Goal: Task Accomplishment & Management: Manage account settings

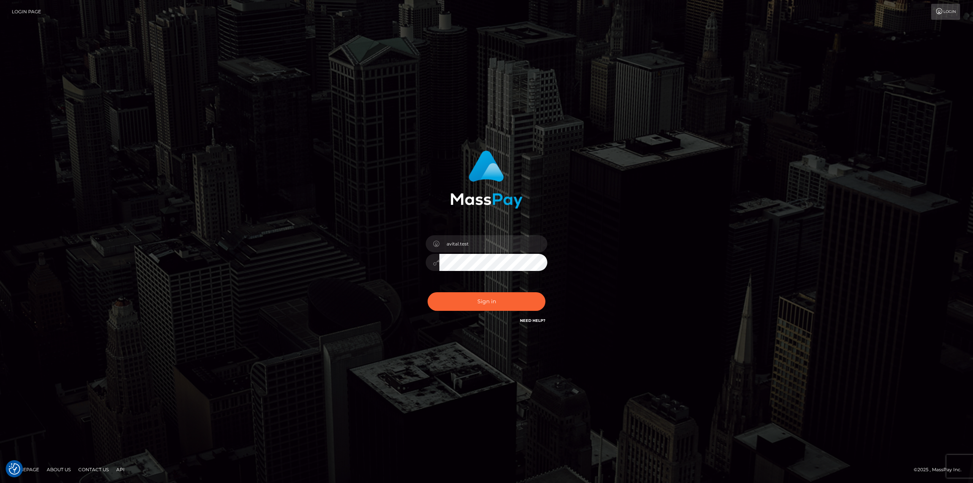
click at [269, 277] on div "avital.test" at bounding box center [486, 241] width 973 height 307
click at [547, 235] on div at bounding box center [547, 235] width 0 height 0
type input "avital.dev"
click at [520, 307] on button "Sign in" at bounding box center [487, 301] width 118 height 19
click at [531, 244] on input "avital.test" at bounding box center [493, 243] width 108 height 17
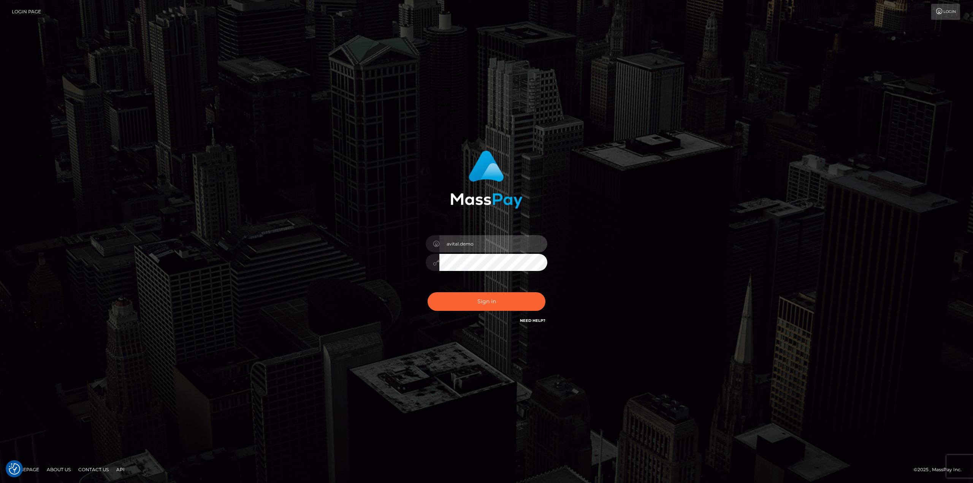
click at [518, 242] on input "avital.demo" at bounding box center [493, 243] width 108 height 17
type input "avital.dev"
click at [511, 304] on button "Sign in" at bounding box center [487, 301] width 118 height 19
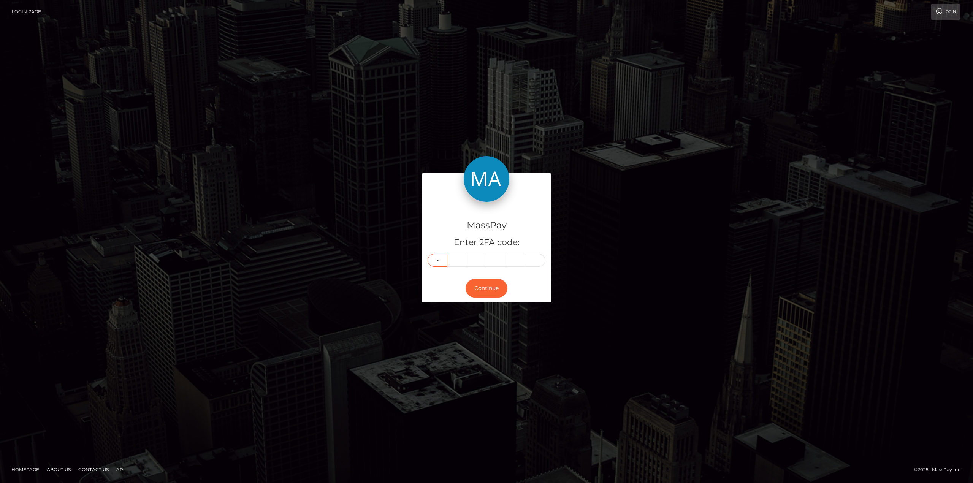
type input "0"
type input "6"
type input "9"
type input "2"
type input "1"
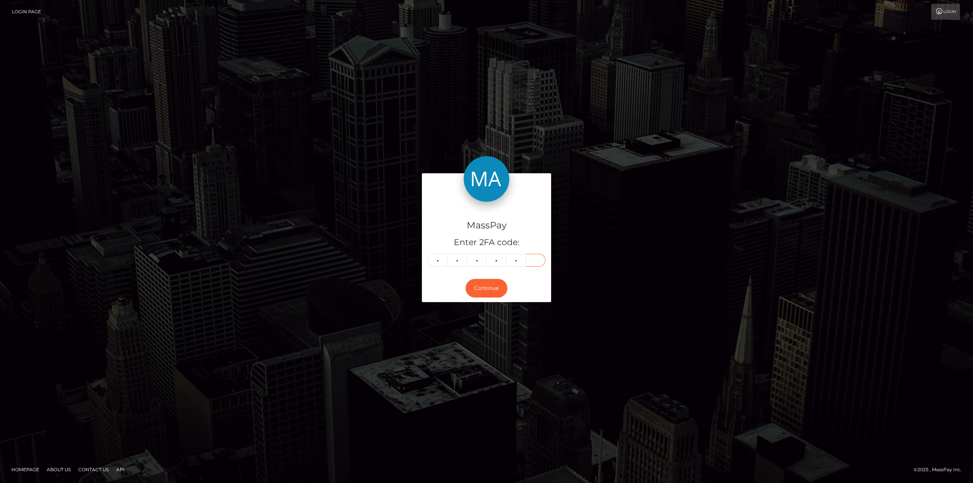
type input "5"
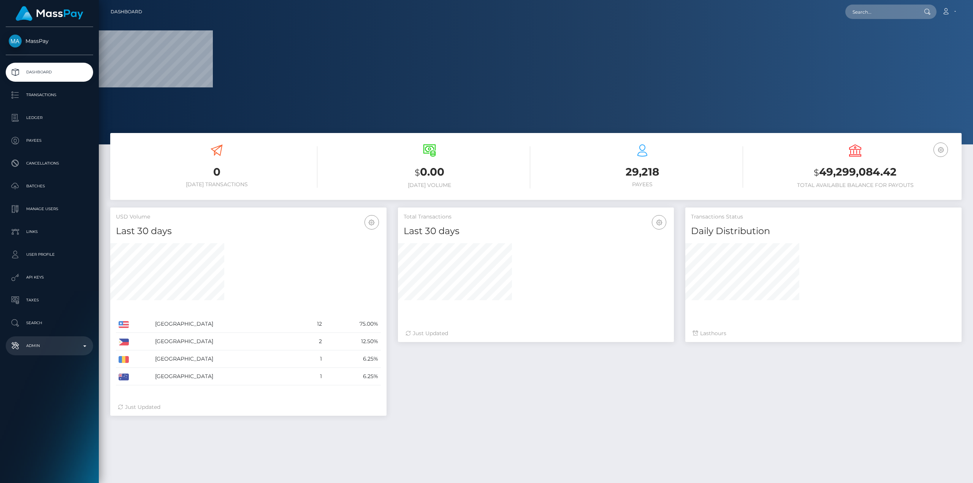
click at [41, 347] on p "Admin" at bounding box center [49, 345] width 81 height 11
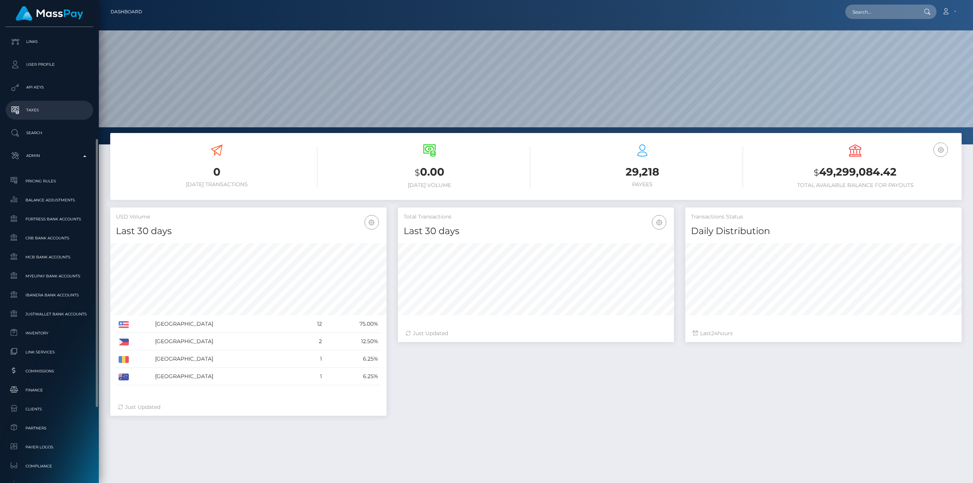
scroll to position [135, 276]
click at [40, 405] on span "Clients" at bounding box center [49, 409] width 81 height 9
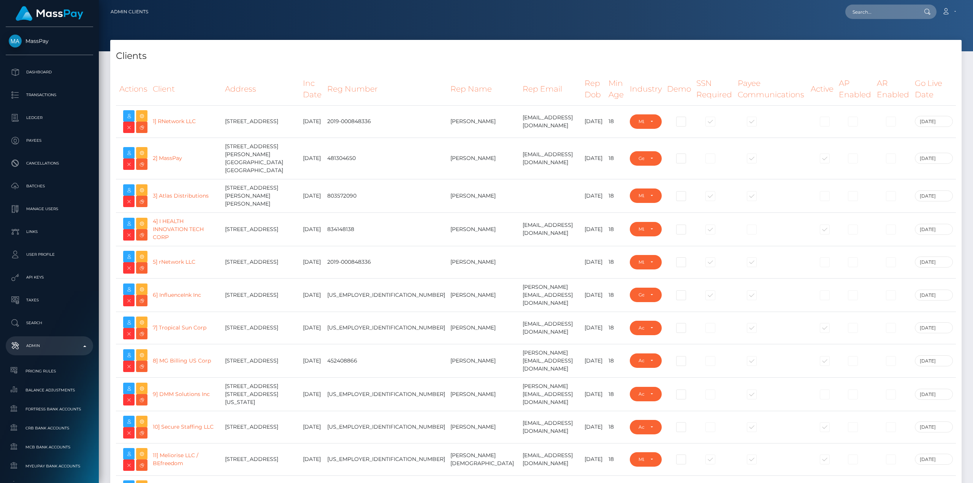
select select "223"
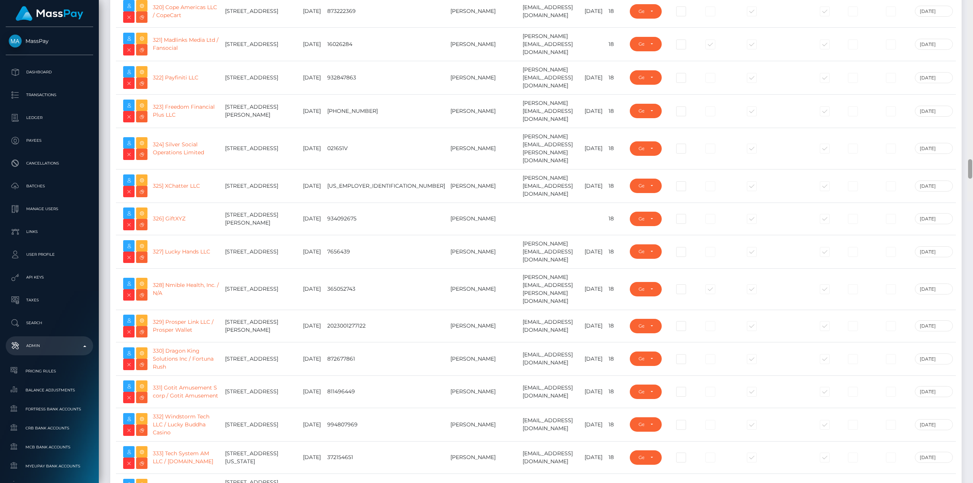
scroll to position [11450, 0]
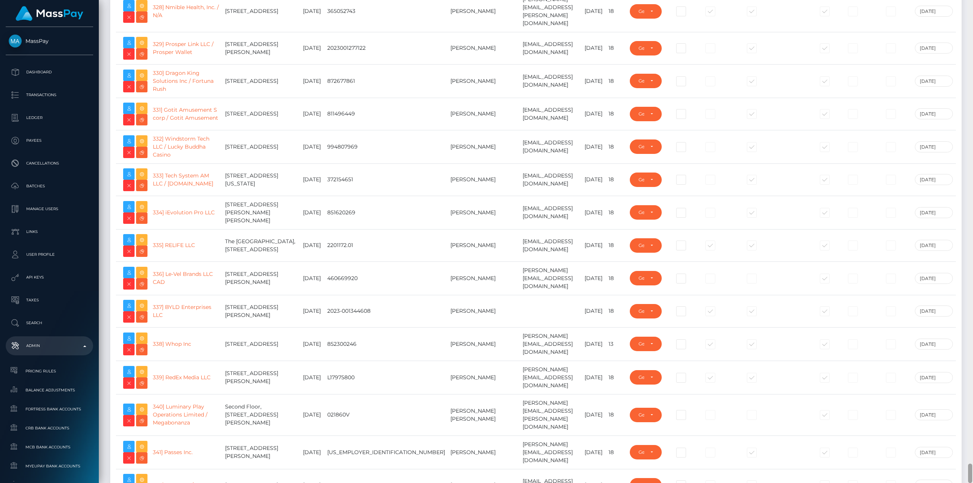
drag, startPoint x: 970, startPoint y: 54, endPoint x: 973, endPoint y: 500, distance: 445.4
click at [973, 483] on html "MassPay Dashboard Transactions Ledger Payees Cancellations Links" at bounding box center [486, 241] width 973 height 483
drag, startPoint x: 179, startPoint y: 273, endPoint x: 203, endPoint y: 279, distance: 24.9
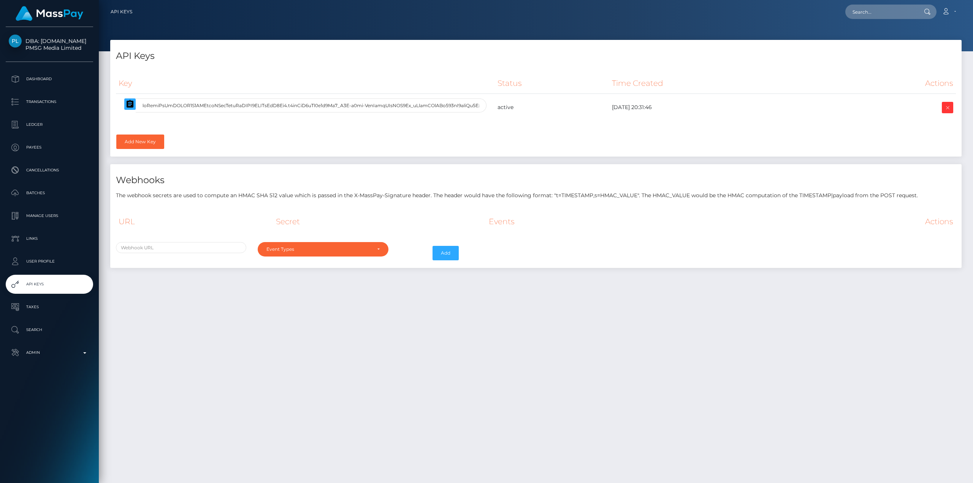
select select
click at [126, 105] on icon "button" at bounding box center [129, 104] width 9 height 9
